Goal: Task Accomplishment & Management: Manage account settings

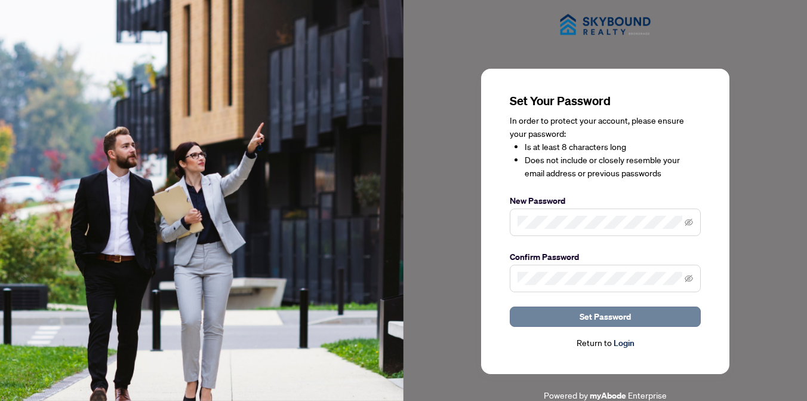
click at [611, 315] on span "Set Password" at bounding box center [605, 316] width 51 height 19
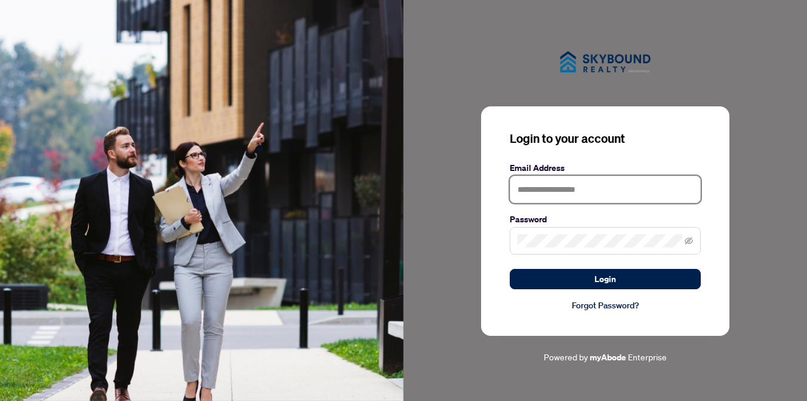
type input "**********"
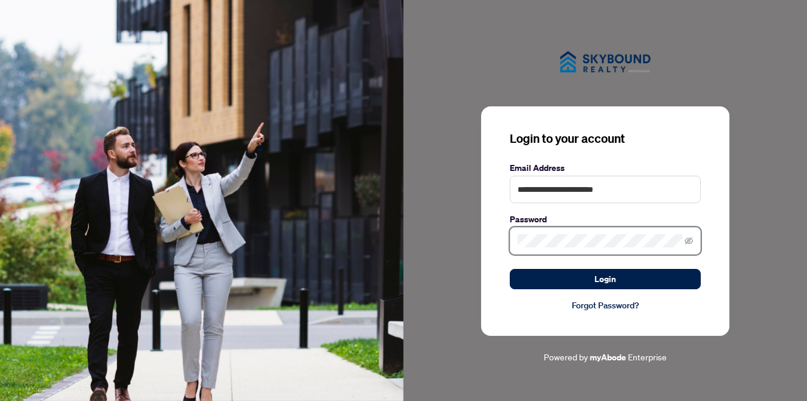
click at [606, 278] on button "Login" at bounding box center [605, 279] width 191 height 20
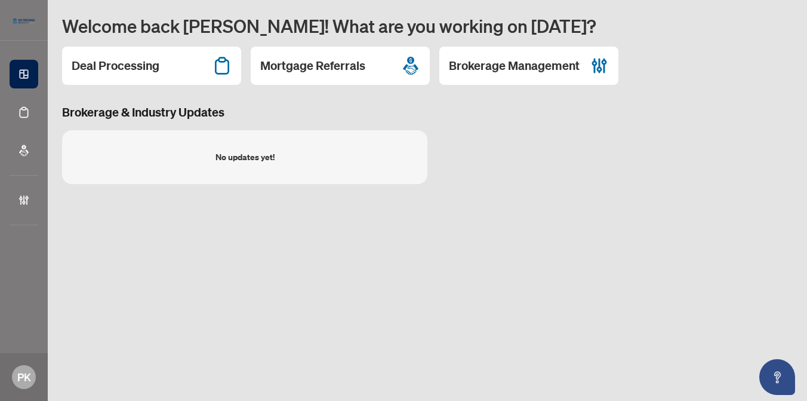
click at [341, 63] on h2 "Mortgage Referrals" at bounding box center [312, 65] width 105 height 17
click at [527, 66] on h2 "Brokerage Management" at bounding box center [514, 65] width 131 height 17
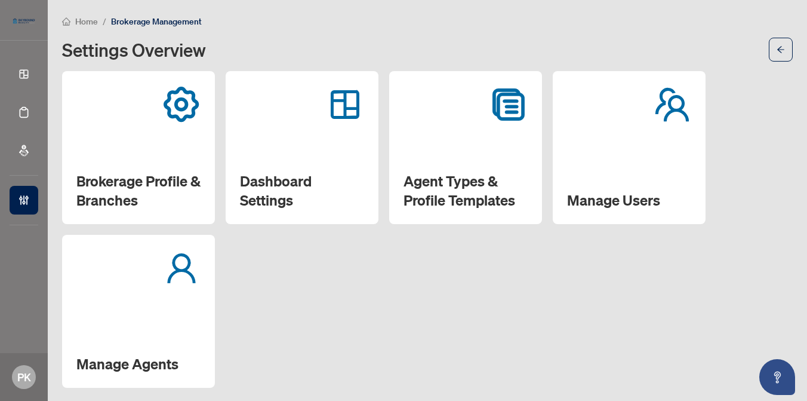
click at [617, 198] on h2 "Manage Users" at bounding box center [629, 199] width 124 height 19
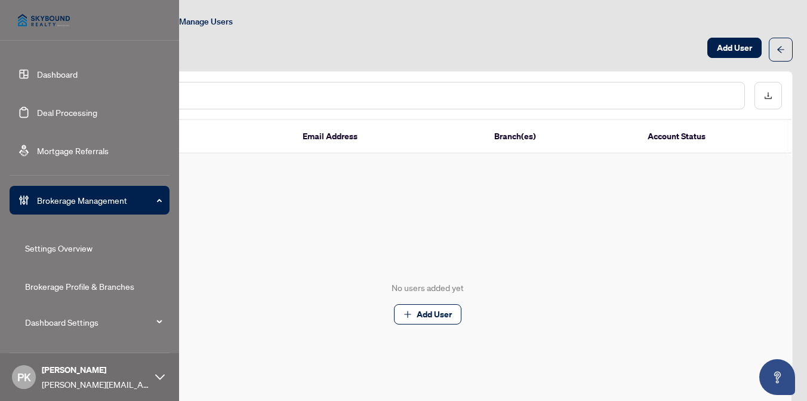
click at [54, 79] on link "Dashboard" at bounding box center [57, 74] width 41 height 11
